Goal: Book appointment/travel/reservation

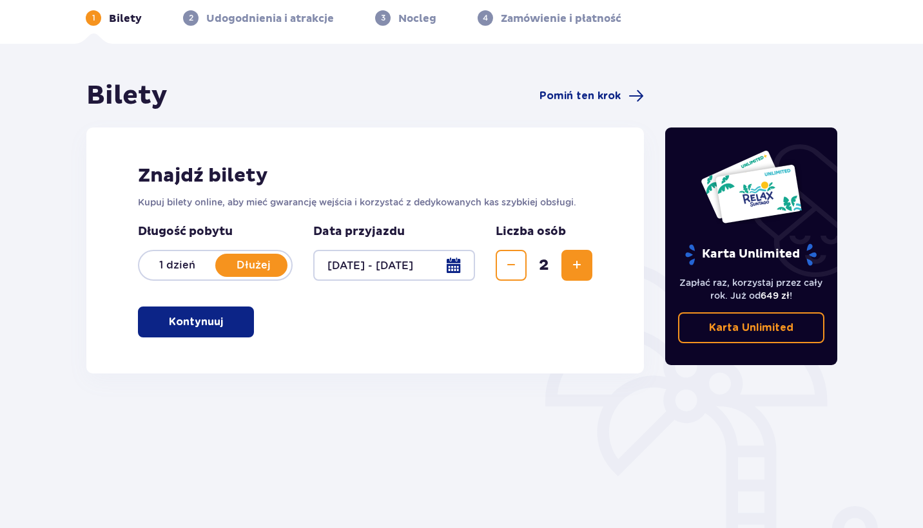
click at [226, 321] on span "button" at bounding box center [225, 321] width 15 height 15
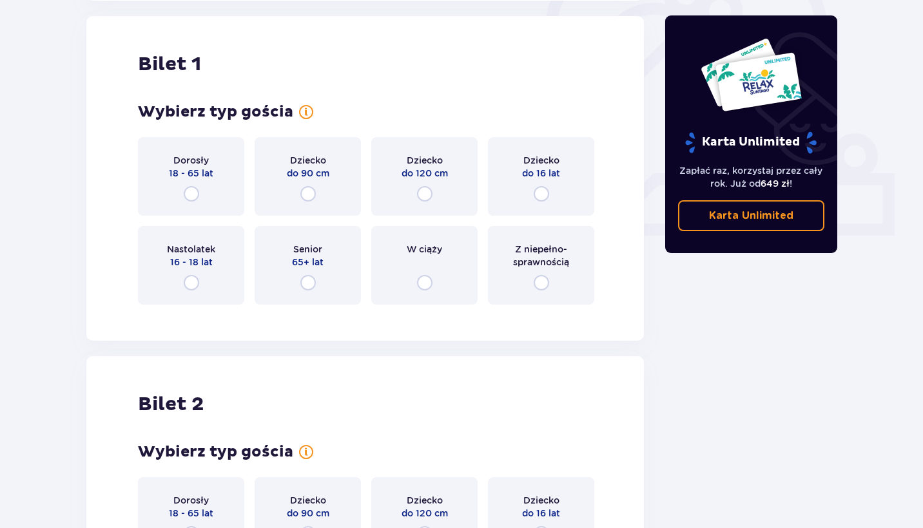
scroll to position [430, 0]
click at [188, 195] on input "radio" at bounding box center [191, 193] width 15 height 15
radio input "true"
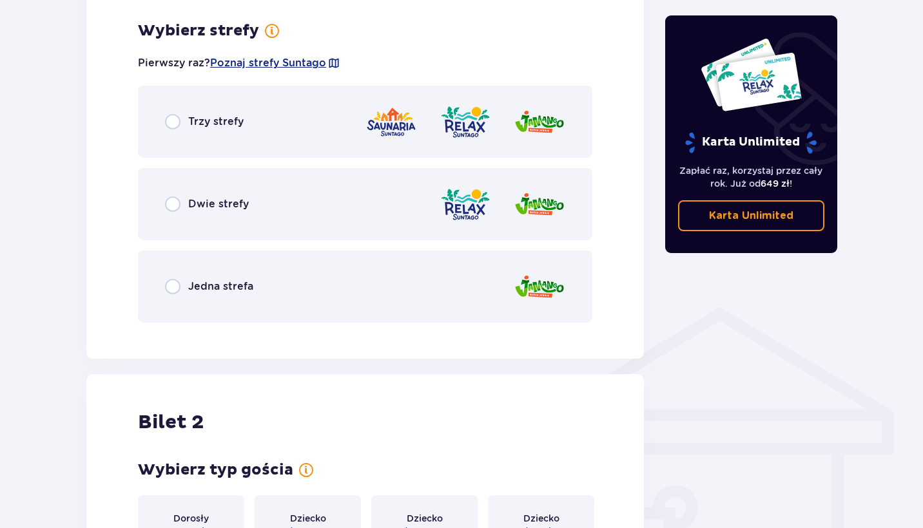
scroll to position [745, 0]
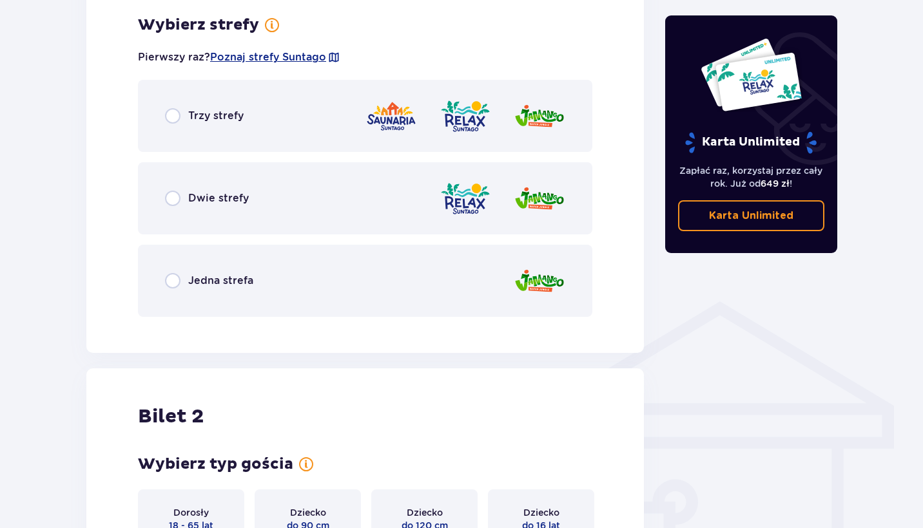
click at [251, 121] on div "Trzy strefy" at bounding box center [365, 116] width 454 height 72
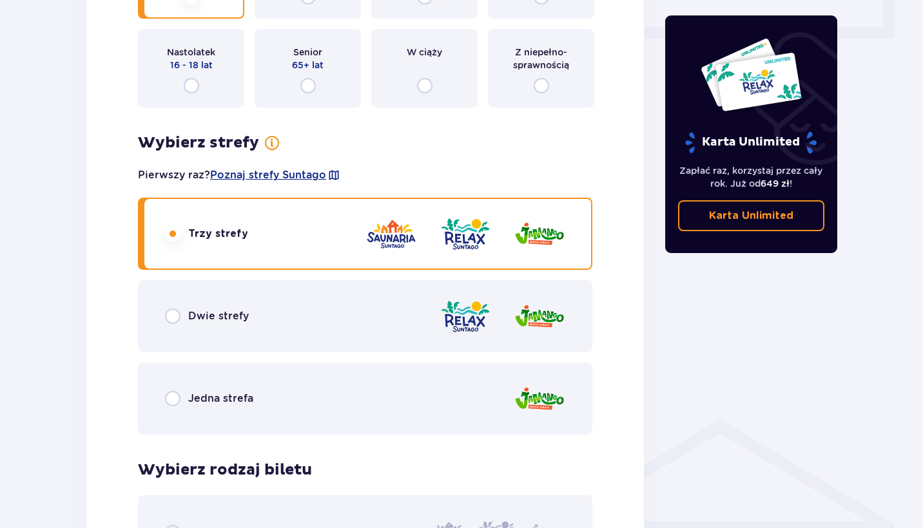
scroll to position [620, 0]
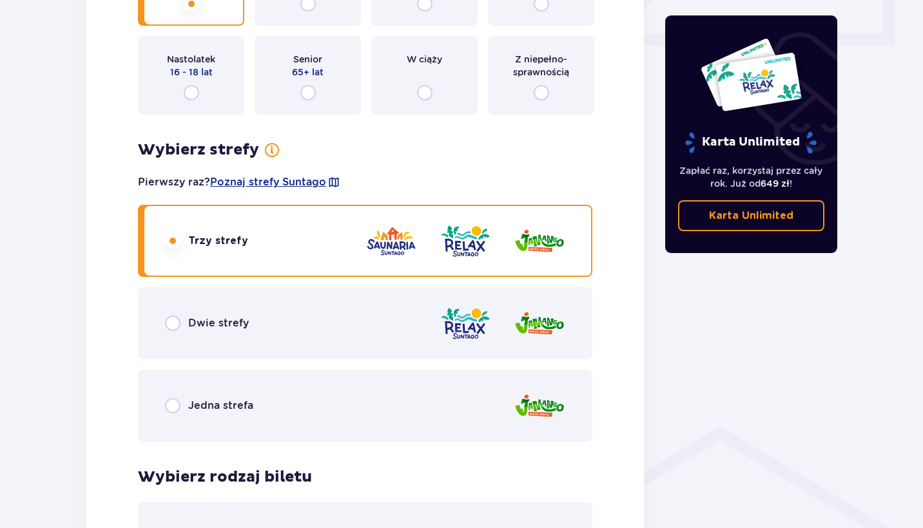
click at [250, 323] on div "Dwie strefy" at bounding box center [365, 323] width 454 height 72
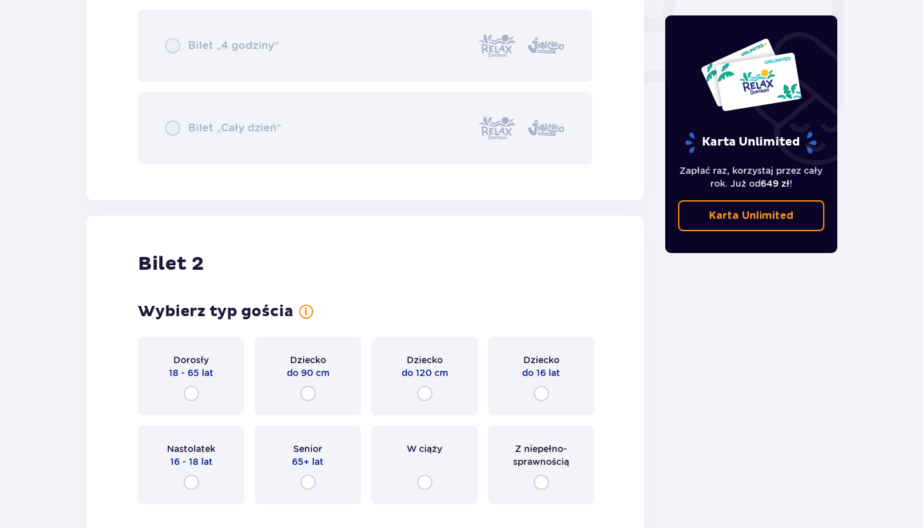
scroll to position [1342, 0]
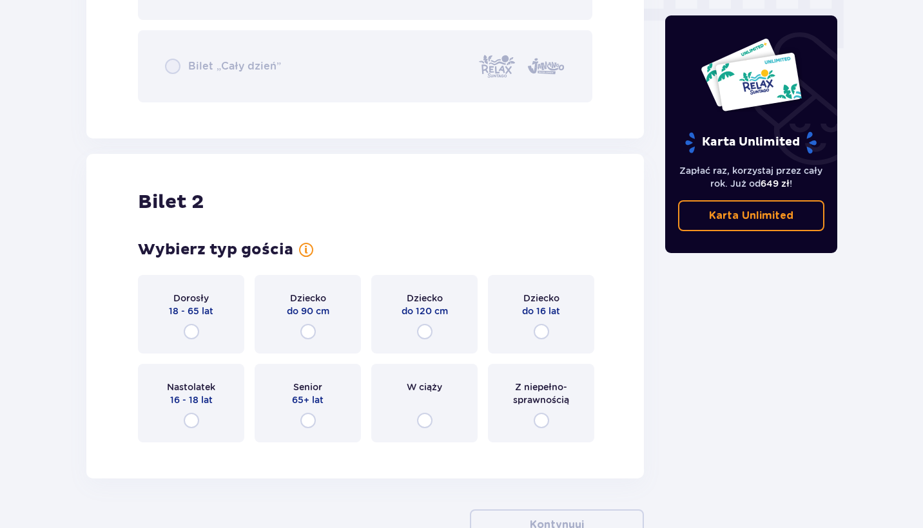
click at [211, 326] on div "Dorosły 18 - 65 lat" at bounding box center [191, 314] width 106 height 79
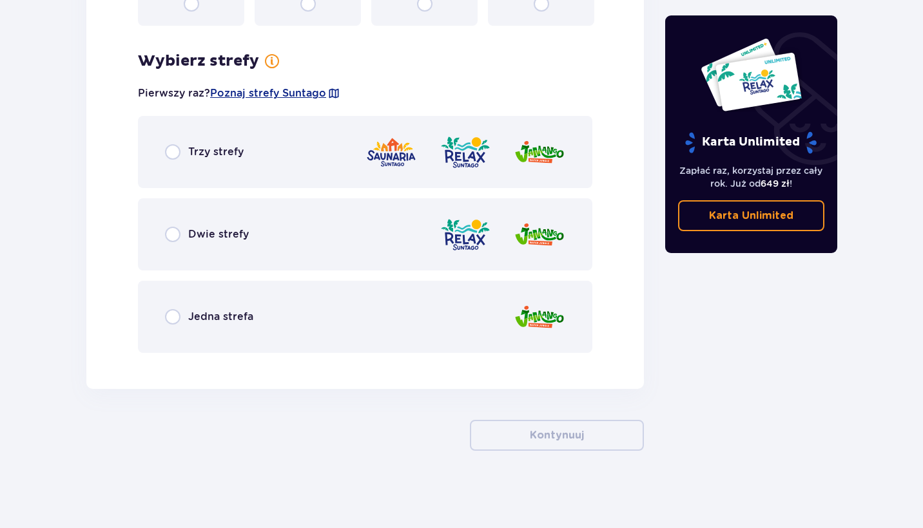
click at [249, 247] on div "Dwie strefy" at bounding box center [365, 234] width 454 height 72
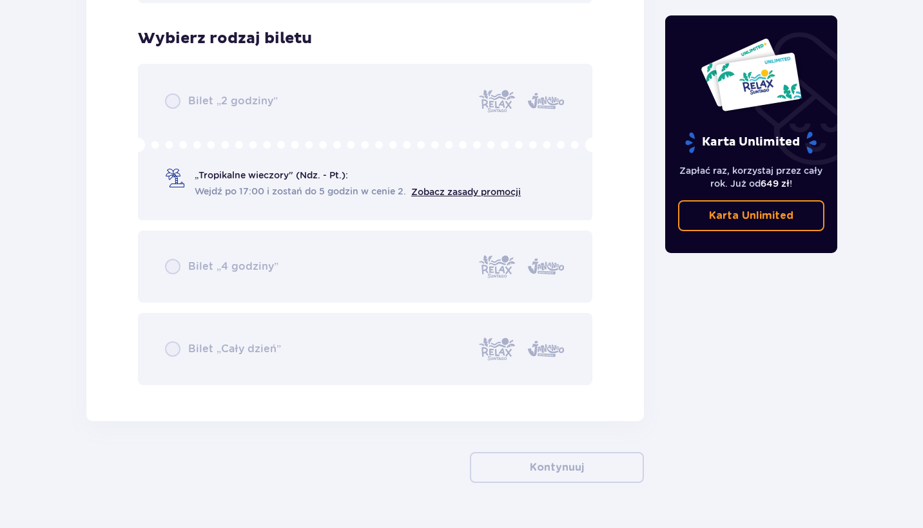
scroll to position [2122, 0]
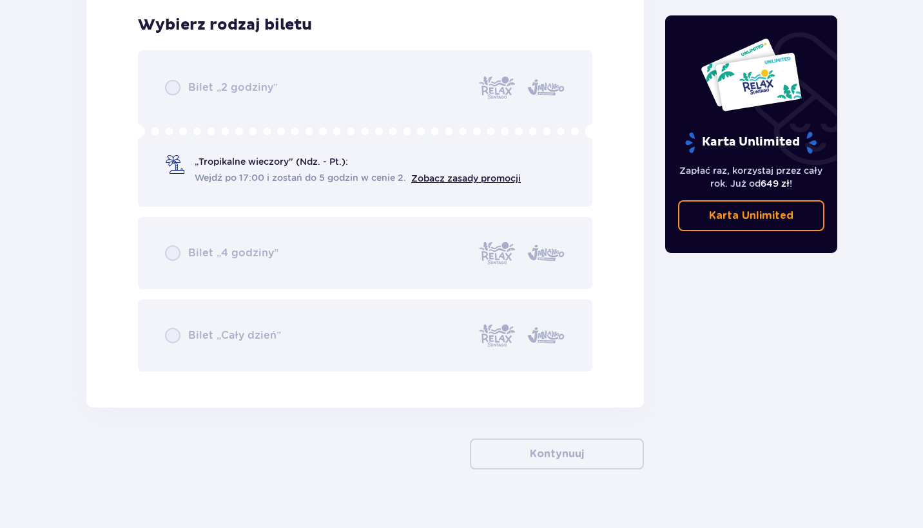
click at [305, 169] on div "Bilet „2 godziny” „Tropikalne wieczory" (Ndz. - Pt.): Wejdź po 17:00 i zostań d…" at bounding box center [365, 211] width 454 height 322
click at [292, 113] on div "Bilet „2 godziny” „Tropikalne wieczory" (Ndz. - Pt.): Wejdź po 17:00 i zostań d…" at bounding box center [365, 211] width 454 height 322
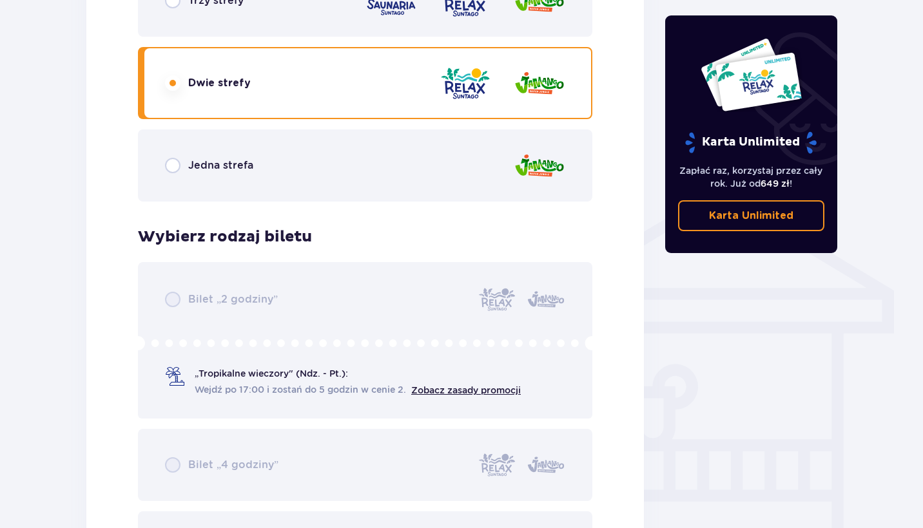
scroll to position [857, 0]
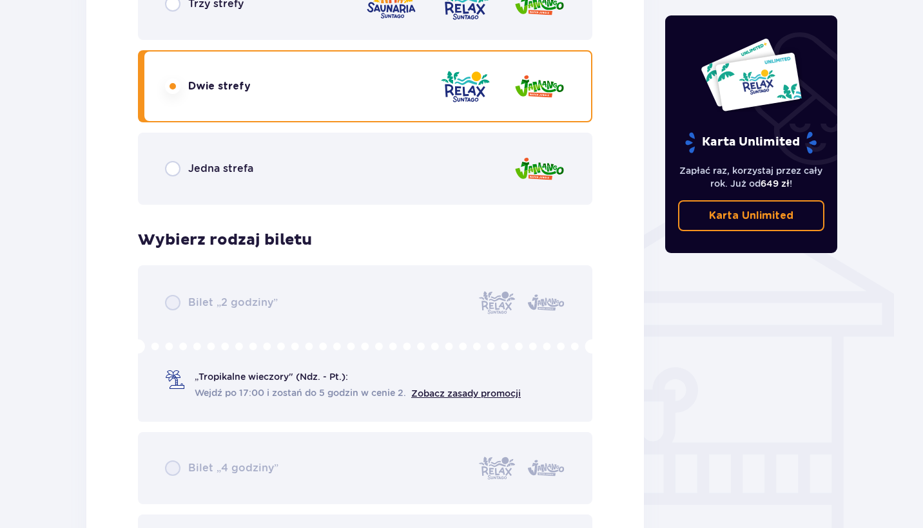
click at [321, 171] on div "Jedna strefa" at bounding box center [365, 169] width 454 height 72
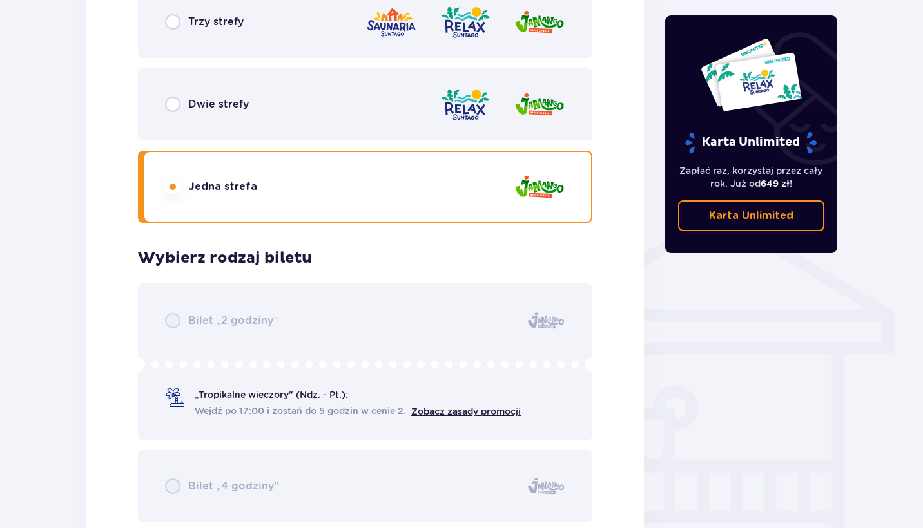
scroll to position [795, 0]
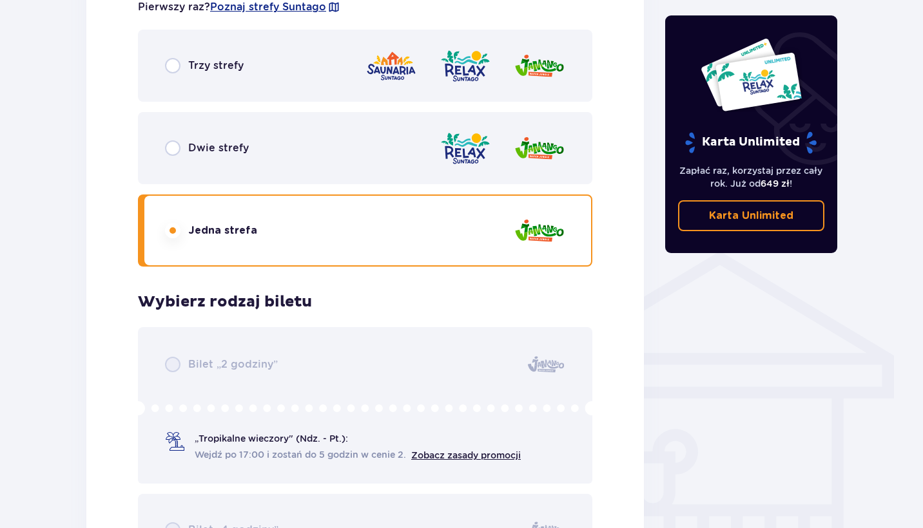
click at [311, 131] on div "Dwie strefy" at bounding box center [365, 148] width 454 height 72
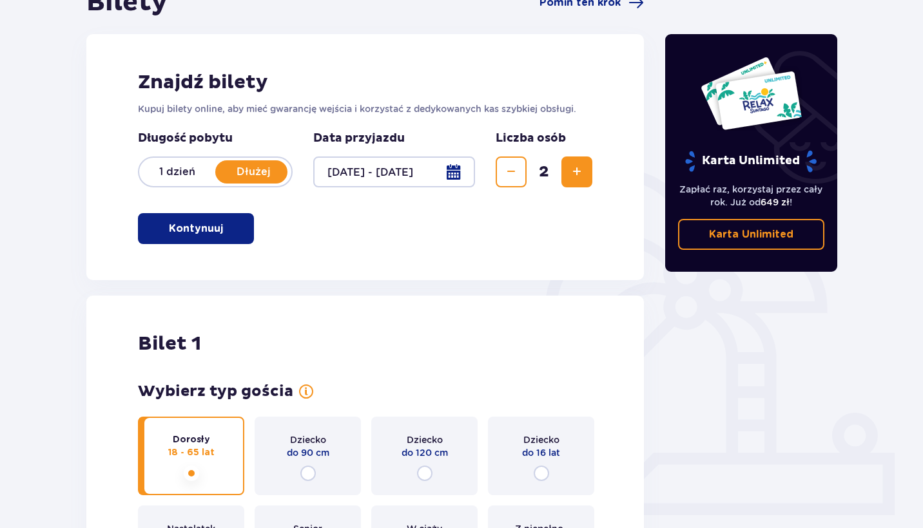
scroll to position [139, 0]
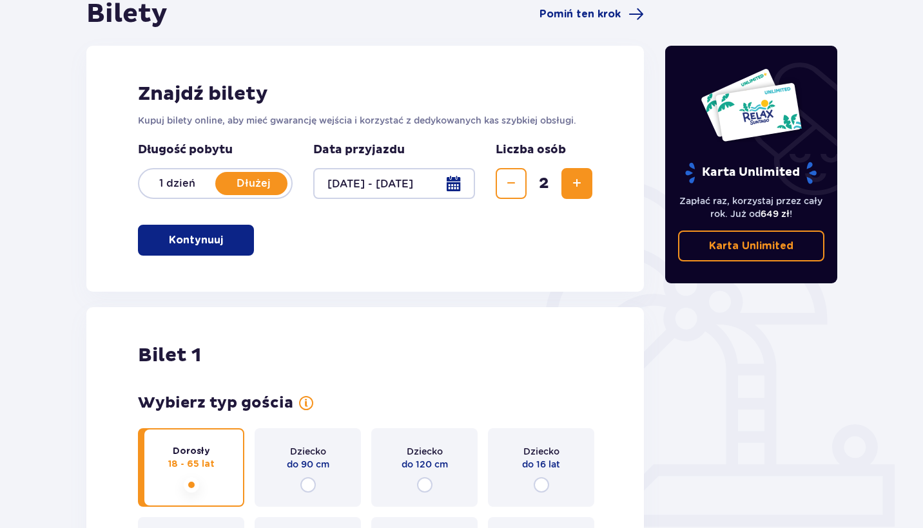
click at [236, 236] on button "Kontynuuj" at bounding box center [196, 240] width 116 height 31
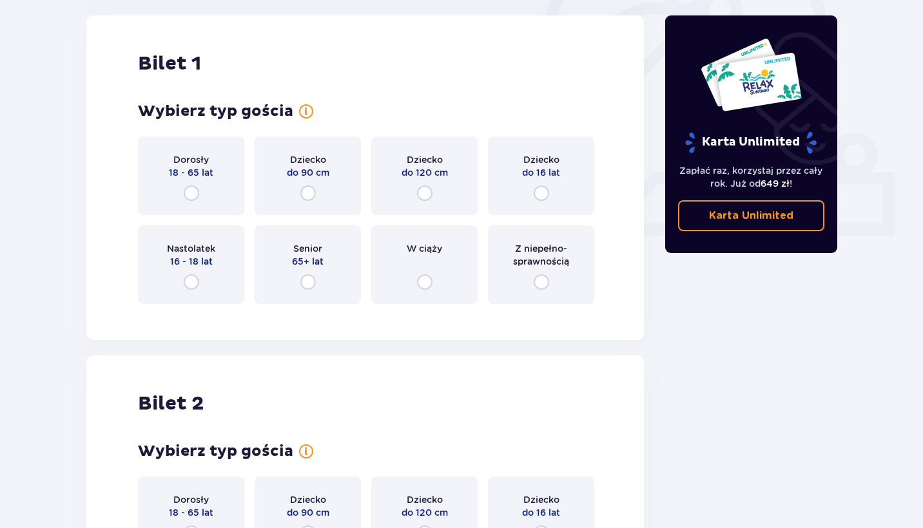
click at [198, 177] on span "18 - 65 lat" at bounding box center [191, 172] width 44 height 13
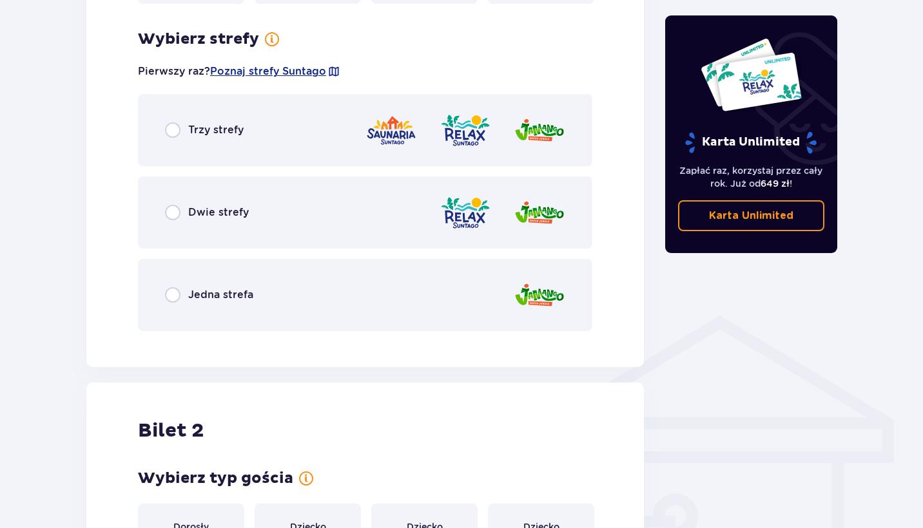
scroll to position [745, 0]
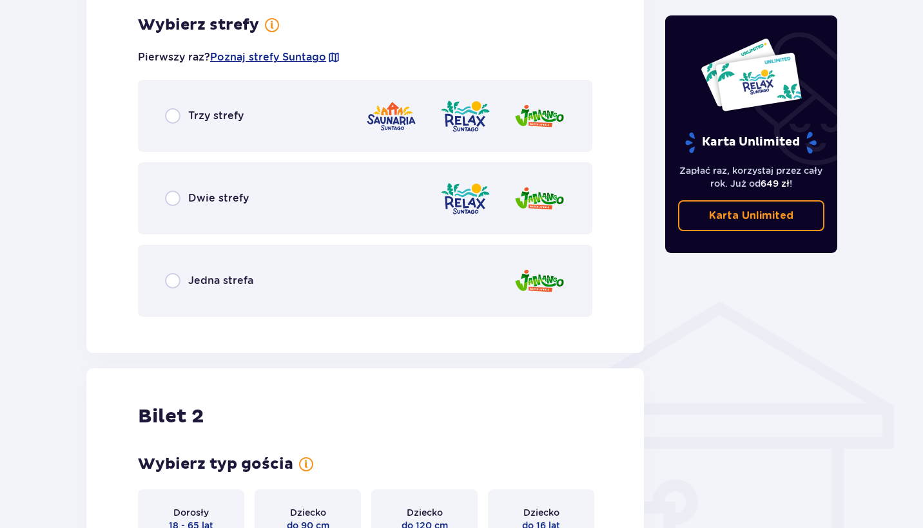
click at [225, 194] on span "Dwie strefy" at bounding box center [218, 198] width 61 height 14
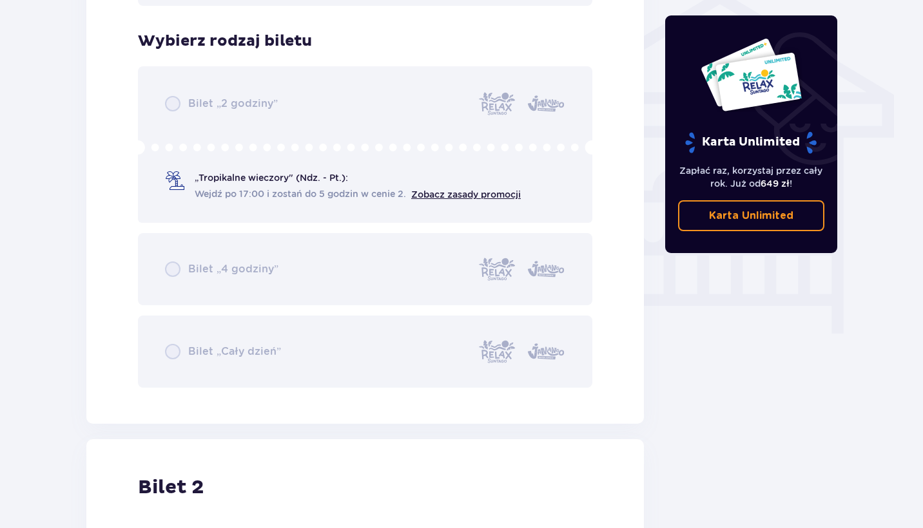
scroll to position [1072, 0]
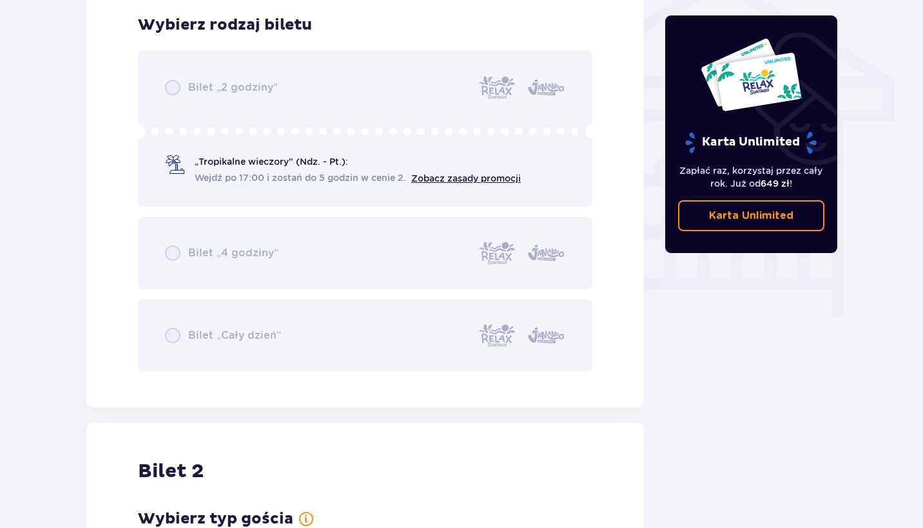
click at [264, 173] on div "Bilet „2 godziny” „Tropikalne wieczory" (Ndz. - Pt.): Wejdź po 17:00 i zostań d…" at bounding box center [365, 211] width 454 height 322
click at [254, 247] on div "Bilet „2 godziny” „Tropikalne wieczory" (Ndz. - Pt.): Wejdź po 17:00 i zostań d…" at bounding box center [365, 211] width 454 height 322
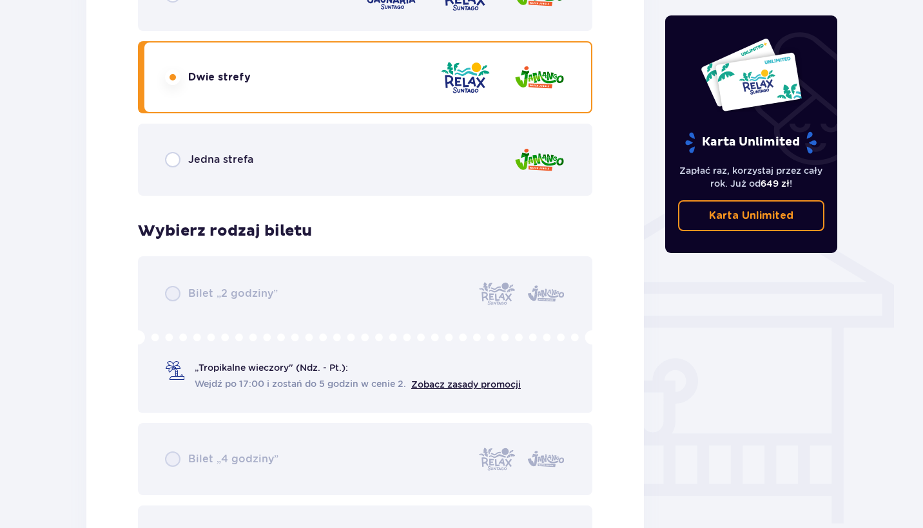
scroll to position [677, 0]
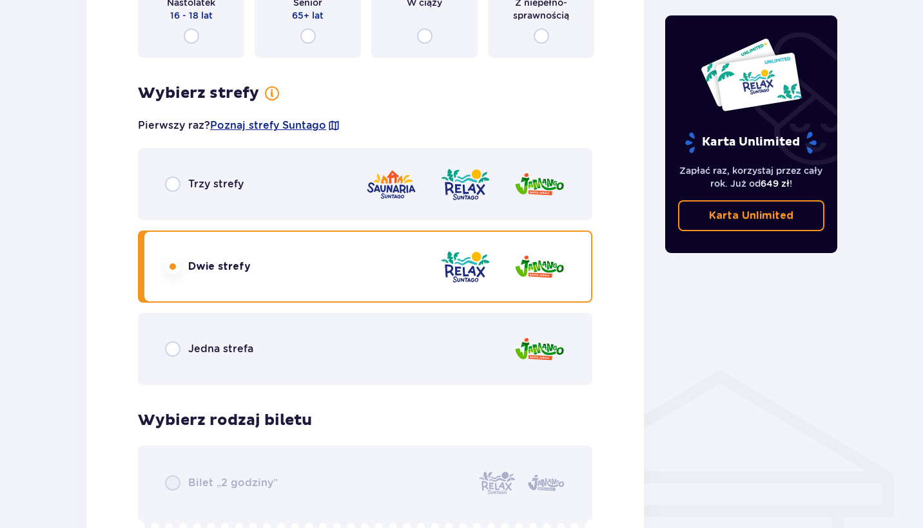
click at [255, 182] on div "Trzy strefy" at bounding box center [365, 184] width 454 height 72
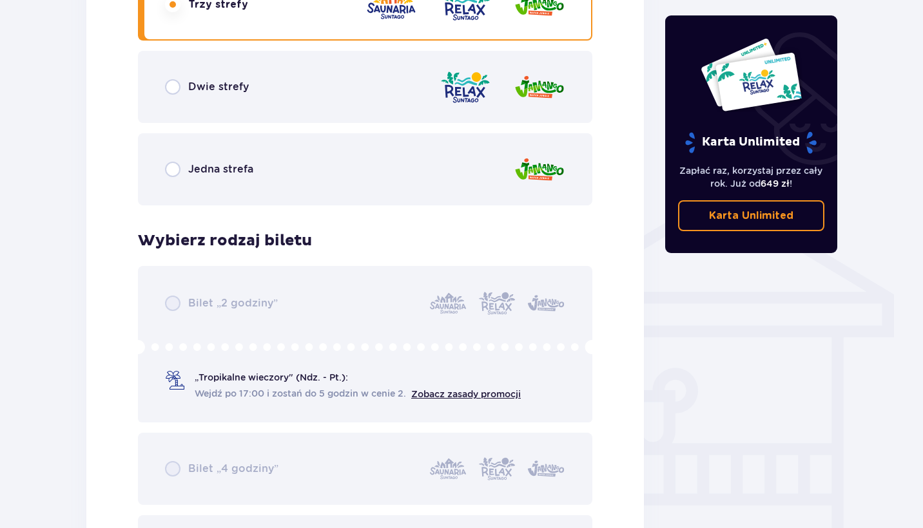
scroll to position [769, 0]
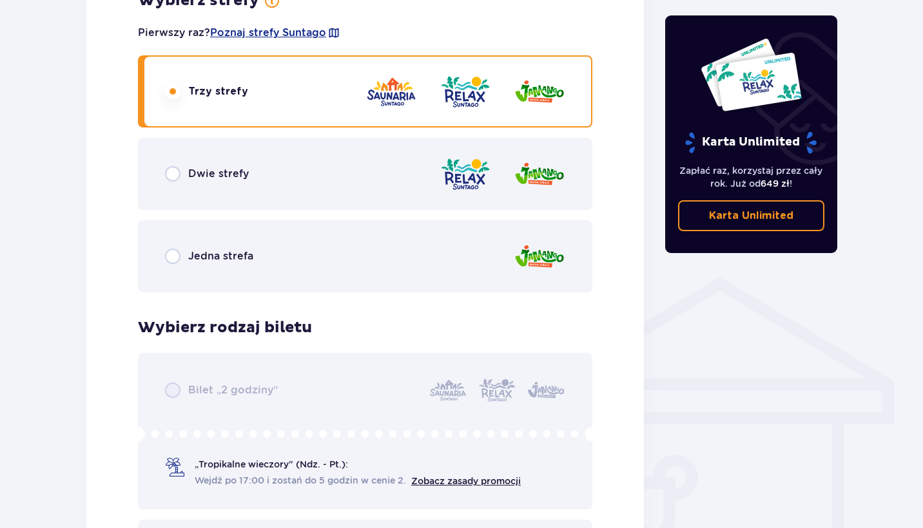
click at [269, 183] on div "Dwie strefy" at bounding box center [365, 174] width 454 height 72
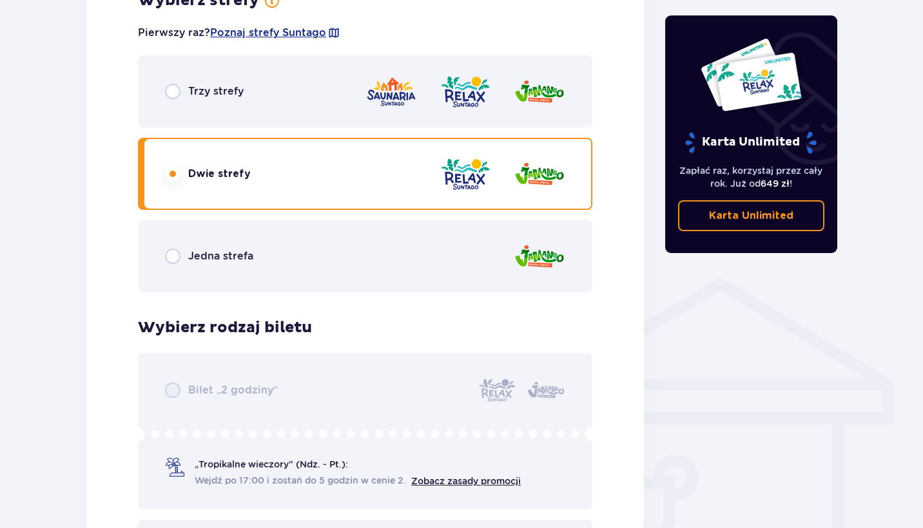
click at [201, 434] on div "Bilet „2 godziny” „Tropikalne wieczory" (Ndz. - Pt.): Wejdź po 17:00 i zostań d…" at bounding box center [365, 514] width 454 height 322
click at [215, 389] on div "Bilet „2 godziny” „Tropikalne wieczory" (Ndz. - Pt.): Wejdź po 17:00 i zostań d…" at bounding box center [365, 514] width 454 height 322
click at [203, 442] on div "Bilet „2 godziny” „Tropikalne wieczory" (Ndz. - Pt.): Wejdź po 17:00 i zostań d…" at bounding box center [365, 514] width 454 height 322
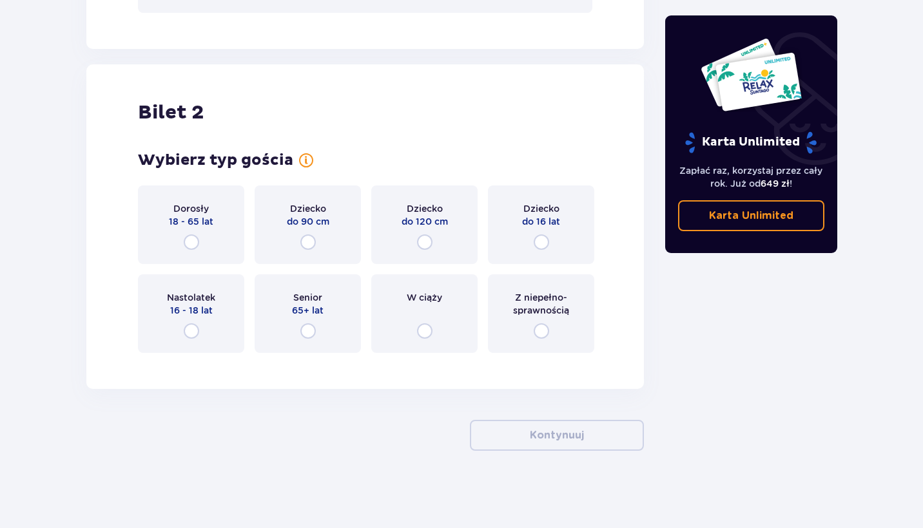
click at [191, 236] on input "radio" at bounding box center [191, 242] width 15 height 15
radio input "true"
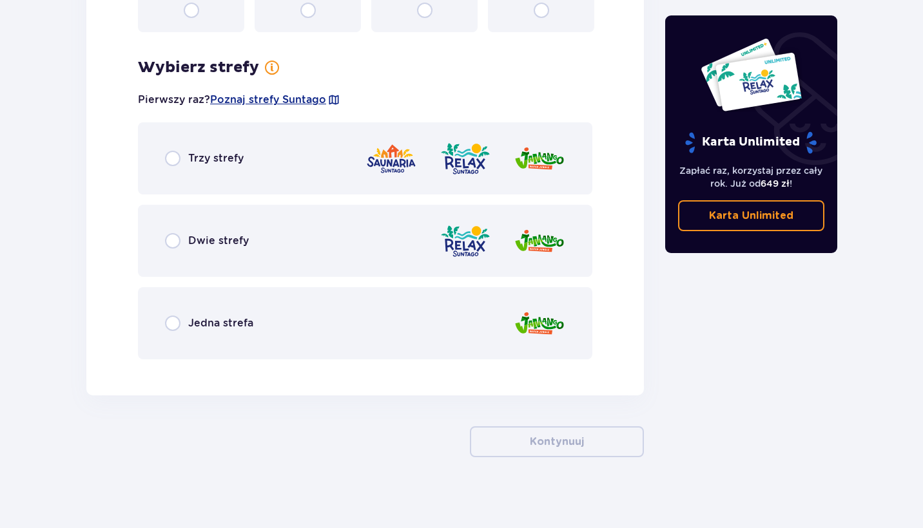
scroll to position [1759, 0]
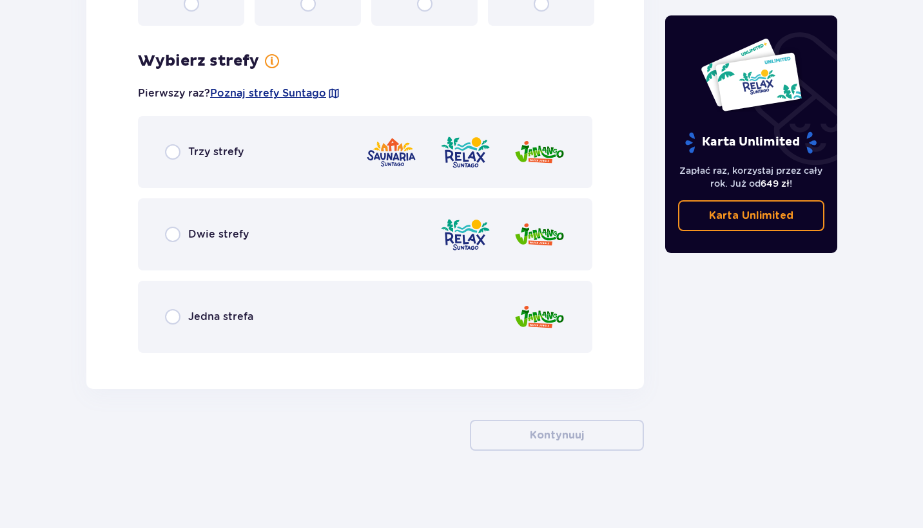
click at [229, 164] on div "Trzy strefy" at bounding box center [365, 152] width 454 height 72
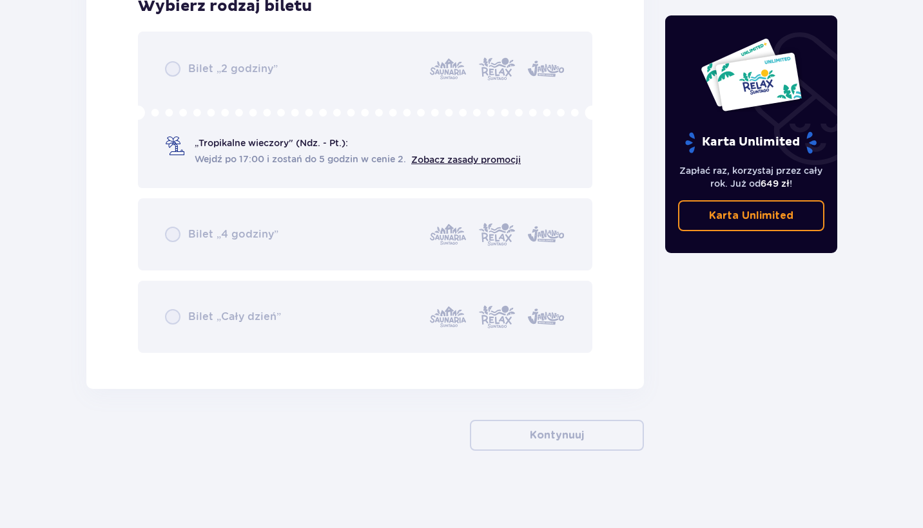
scroll to position [2141, 0]
click at [273, 242] on div "Bilet „2 godziny” „Tropikalne wieczory" (Ndz. - Pt.): Wejdź po 17:00 i zostań d…" at bounding box center [365, 193] width 454 height 322
click at [296, 152] on div "Bilet „2 godziny” „Tropikalne wieczory" (Ndz. - Pt.): Wejdź po 17:00 i zostań d…" at bounding box center [365, 193] width 454 height 322
click at [321, 115] on div "Bilet „2 godziny” „Tropikalne wieczory" (Ndz. - Pt.): Wejdź po 17:00 i zostań d…" at bounding box center [365, 193] width 454 height 322
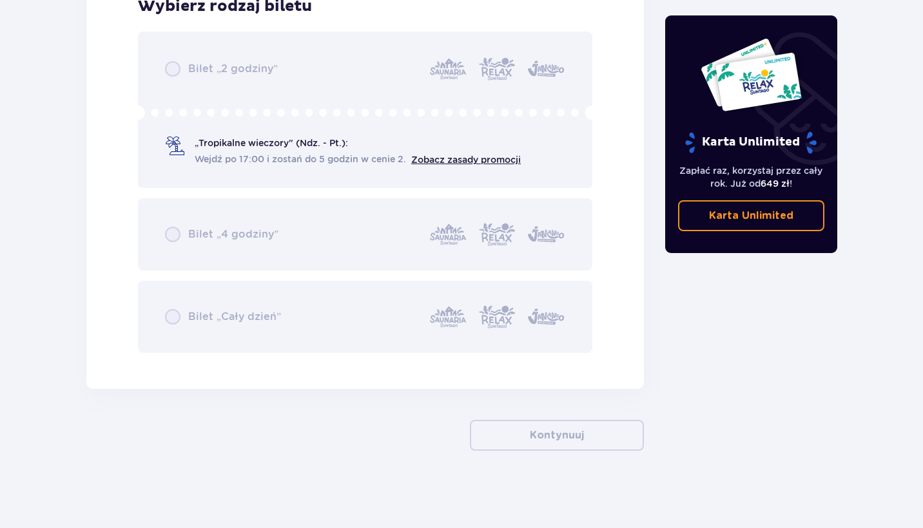
click at [334, 89] on div "Bilet „2 godziny” „Tropikalne wieczory" (Ndz. - Pt.): Wejdź po 17:00 i zostań d…" at bounding box center [365, 193] width 454 height 322
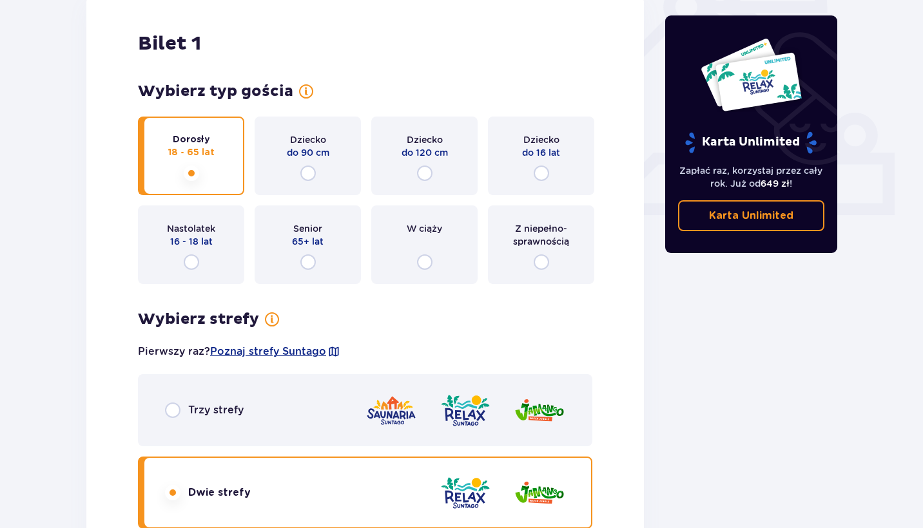
scroll to position [104, 0]
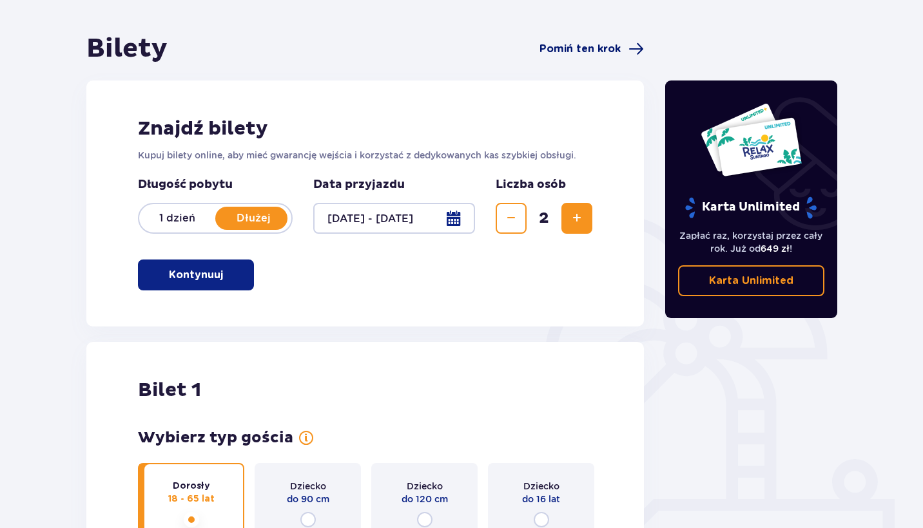
click at [568, 48] on span "Pomiń ten krok" at bounding box center [579, 49] width 81 height 14
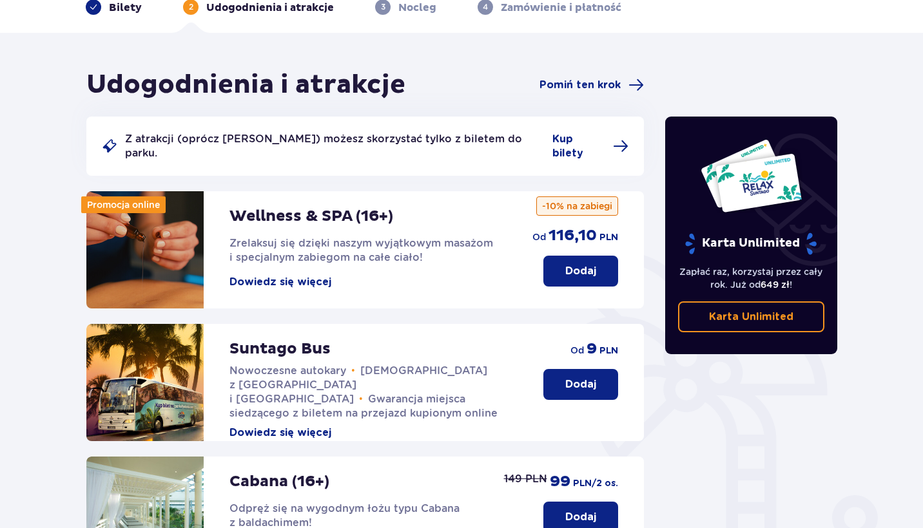
scroll to position [6, 0]
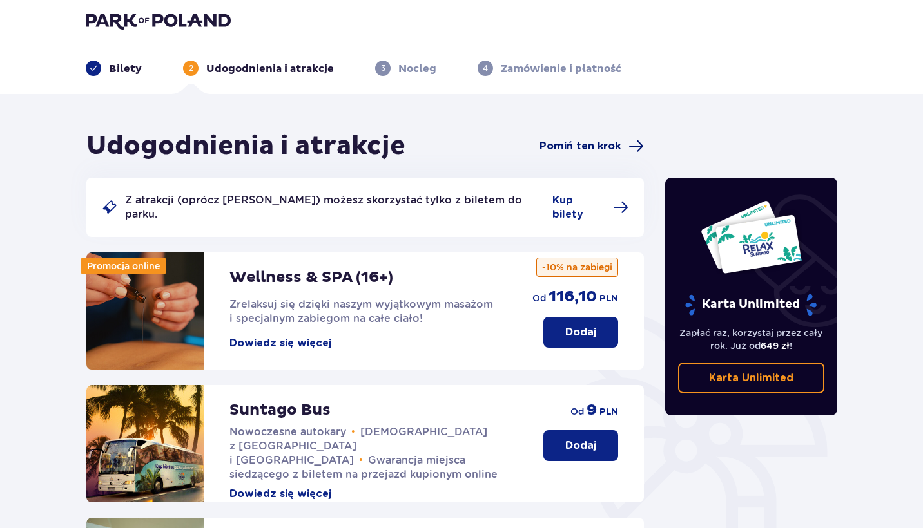
click at [575, 149] on span "Pomiń ten krok" at bounding box center [579, 146] width 81 height 14
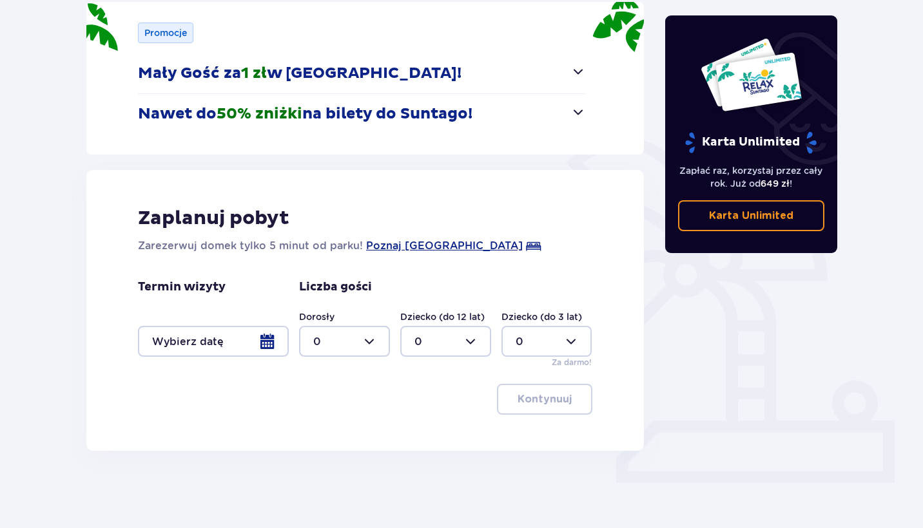
scroll to position [182, 0]
click at [267, 343] on div at bounding box center [213, 341] width 151 height 31
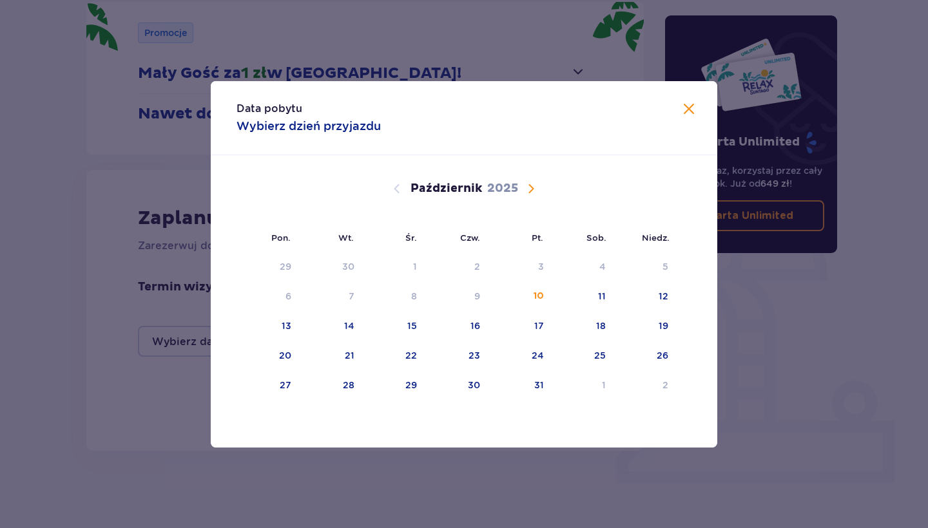
click at [537, 192] on span "Następny miesiąc" at bounding box center [530, 188] width 15 height 15
click at [536, 188] on span "Następny miesiąc" at bounding box center [530, 188] width 15 height 15
click at [543, 268] on div "5" at bounding box center [519, 267] width 63 height 28
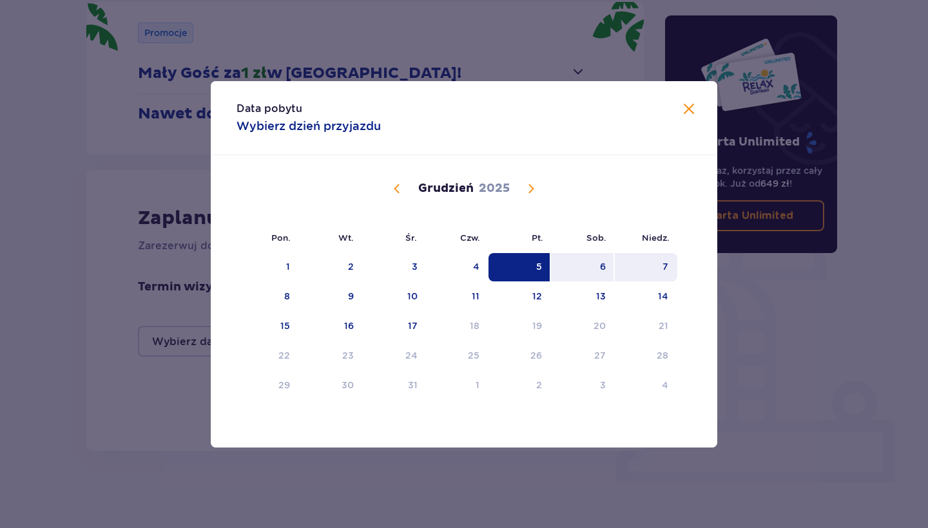
click at [661, 271] on div "7" at bounding box center [646, 267] width 63 height 28
type input "[DATE] - [DATE]"
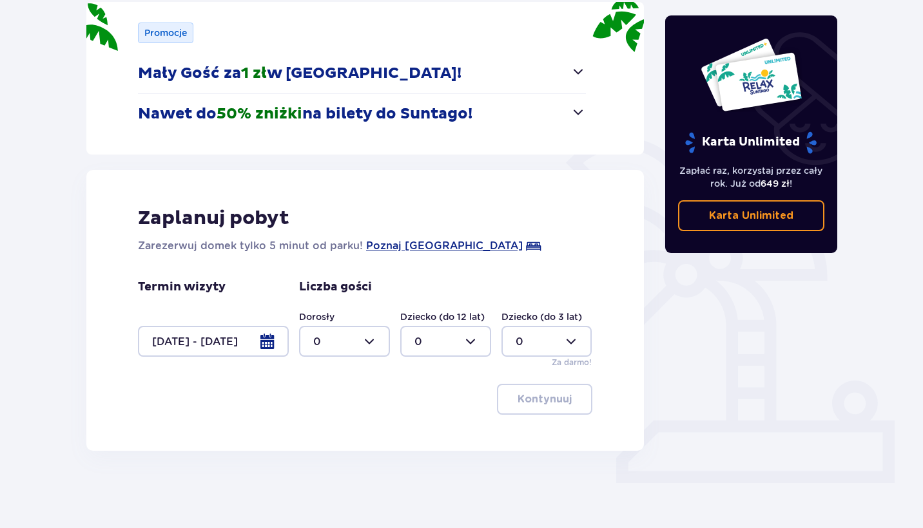
click at [376, 347] on div at bounding box center [344, 341] width 91 height 31
click at [334, 436] on div "2" at bounding box center [344, 435] width 63 height 14
type input "2"
click at [541, 400] on p "Kontynuuj" at bounding box center [544, 399] width 54 height 14
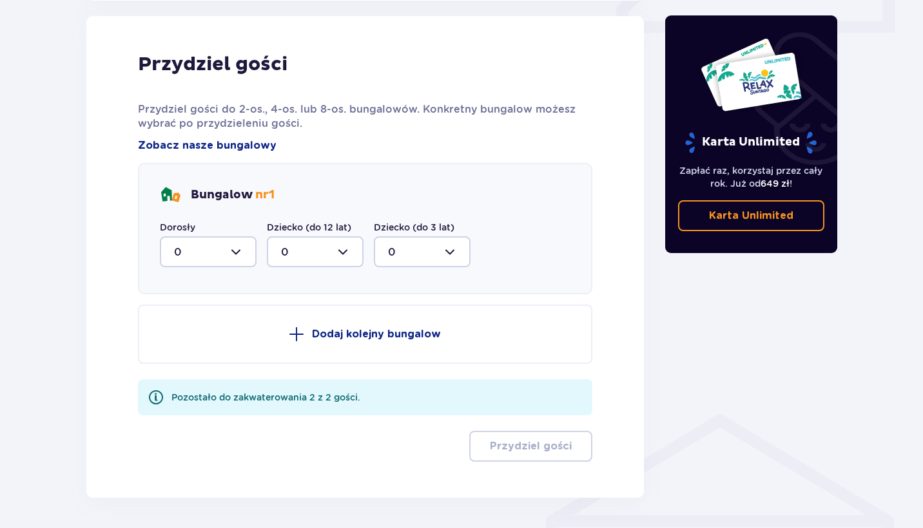
scroll to position [633, 0]
click at [239, 252] on div at bounding box center [208, 251] width 97 height 31
click at [213, 322] on div "1" at bounding box center [208, 318] width 68 height 14
click at [244, 243] on div at bounding box center [208, 251] width 97 height 31
click at [191, 341] on div "2" at bounding box center [208, 345] width 68 height 14
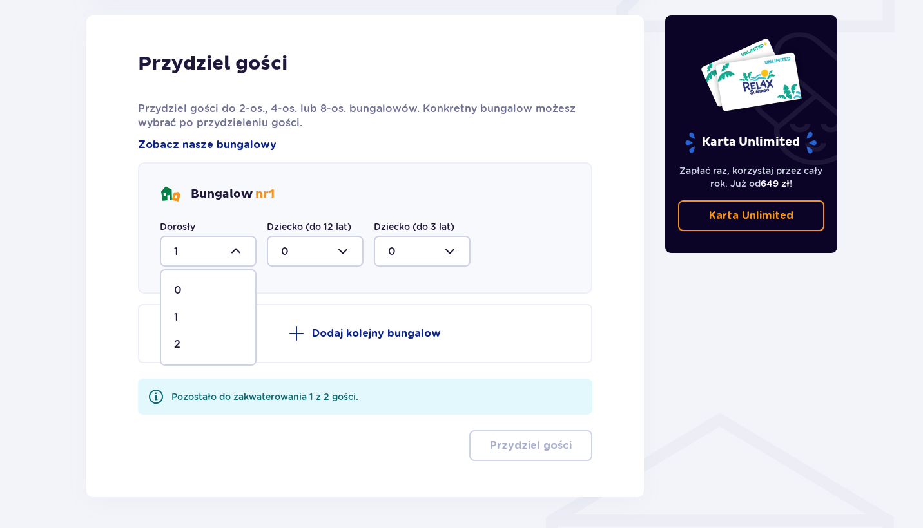
type input "2"
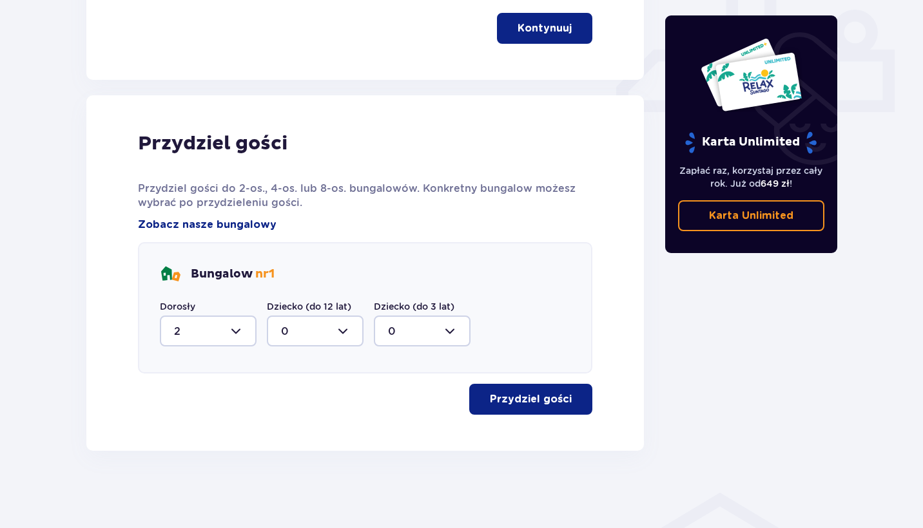
scroll to position [554, 0]
click at [253, 228] on span "Zobacz nasze bungalowy" at bounding box center [207, 225] width 139 height 14
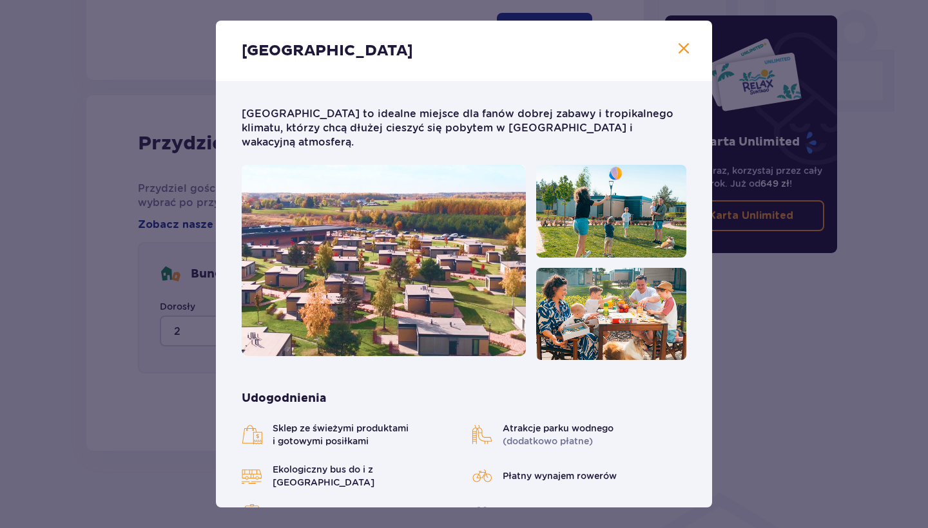
click at [376, 258] on img at bounding box center [384, 260] width 284 height 191
click at [684, 50] on span "Zamknij" at bounding box center [683, 48] width 15 height 15
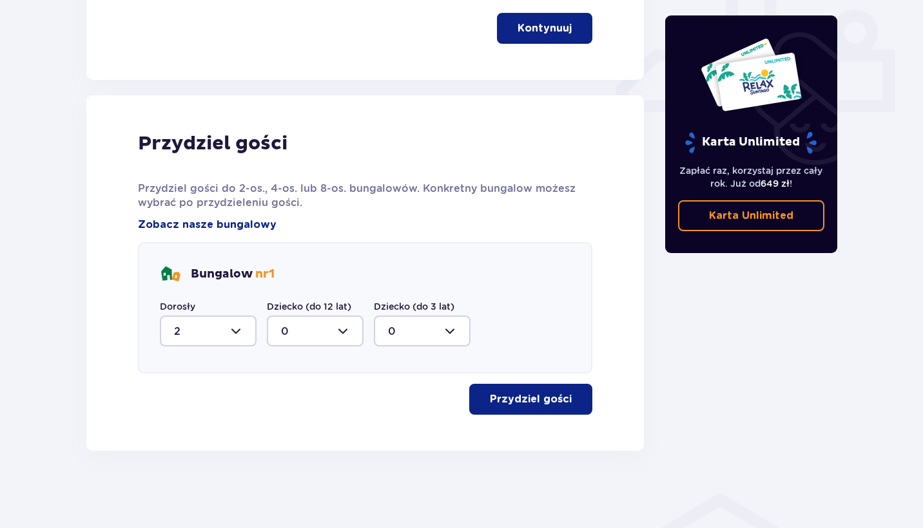
click at [521, 401] on p "Przydziel gości" at bounding box center [531, 399] width 82 height 14
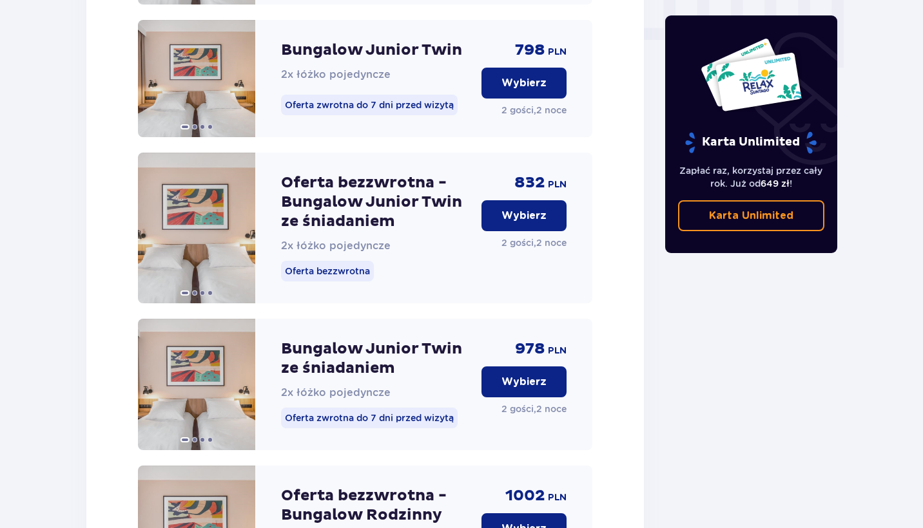
scroll to position [1324, 0]
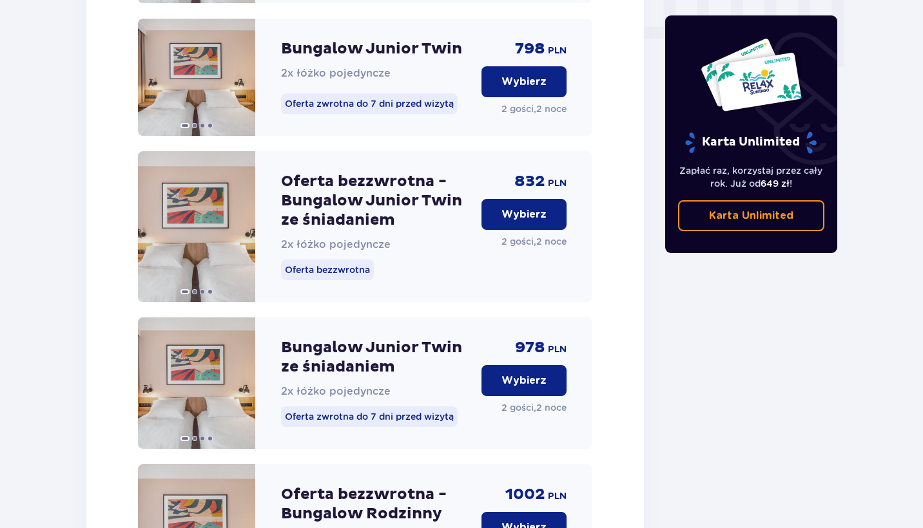
click at [503, 388] on p "Wybierz" at bounding box center [523, 381] width 45 height 14
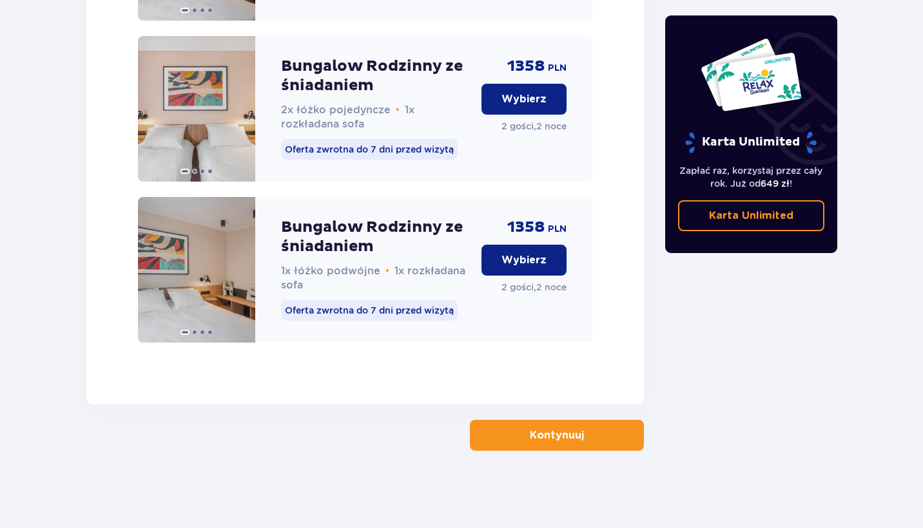
scroll to position [2732, 0]
click at [507, 443] on button "Kontynuuj" at bounding box center [557, 435] width 174 height 31
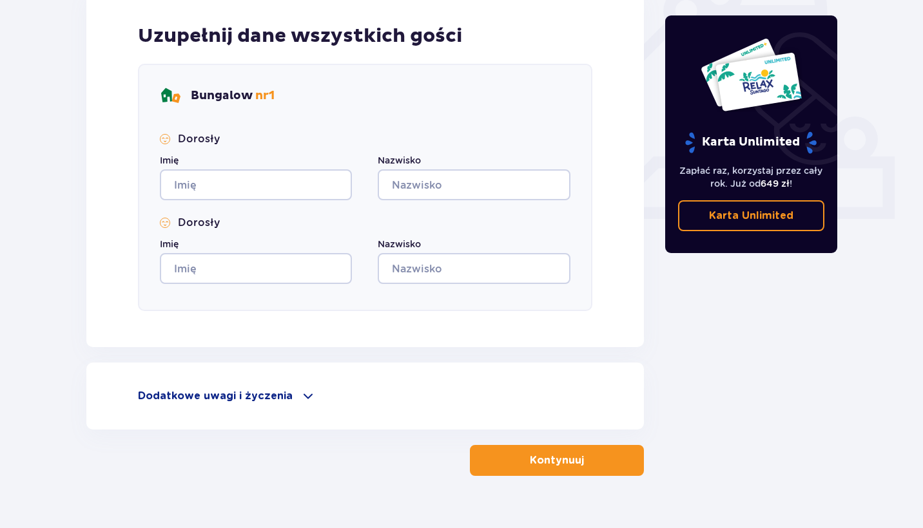
scroll to position [448, 0]
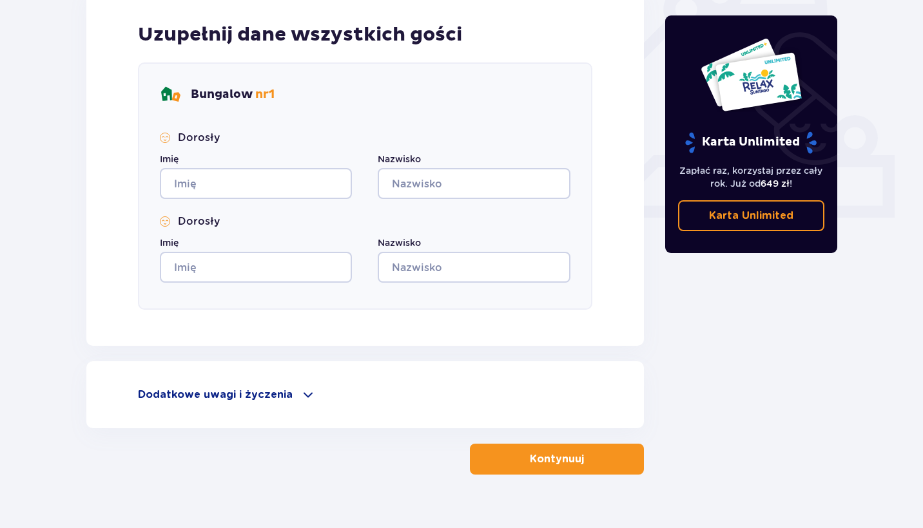
click at [282, 405] on div "Dodatkowe uwagi i życzenia Czy możemy Ci jeszcze w czymś pomóc? Daj nam znać! D…" at bounding box center [364, 395] width 557 height 67
click at [300, 399] on span at bounding box center [307, 394] width 15 height 15
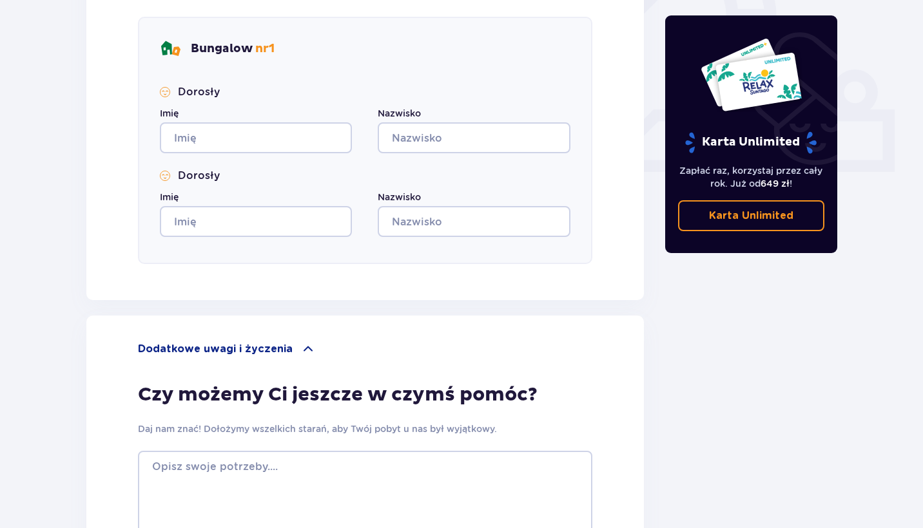
scroll to position [443, 0]
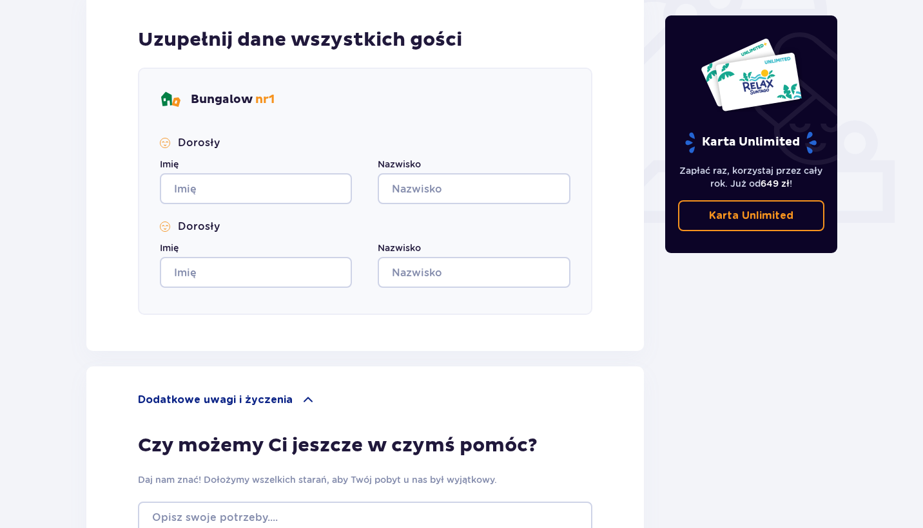
click at [300, 404] on span at bounding box center [307, 399] width 15 height 15
